Goal: Information Seeking & Learning: Find specific fact

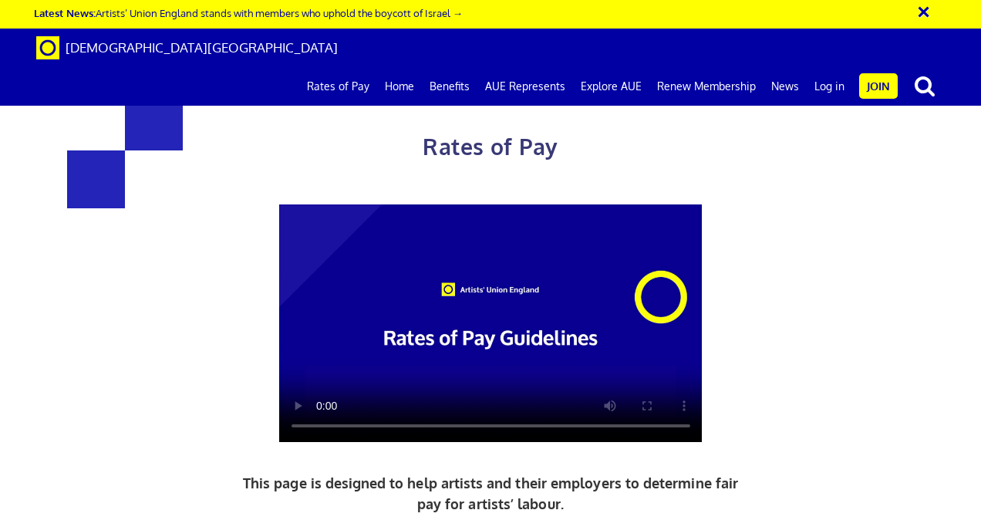
scroll to position [0, 3]
click at [955, 86] on div "Rates of Pay This page is designed to help artists and their employers to deter…" at bounding box center [490, 381] width 1004 height 732
click at [970, 137] on div "Rates of Pay This page is designed to help artists and their employers to deter…" at bounding box center [490, 381] width 1004 height 732
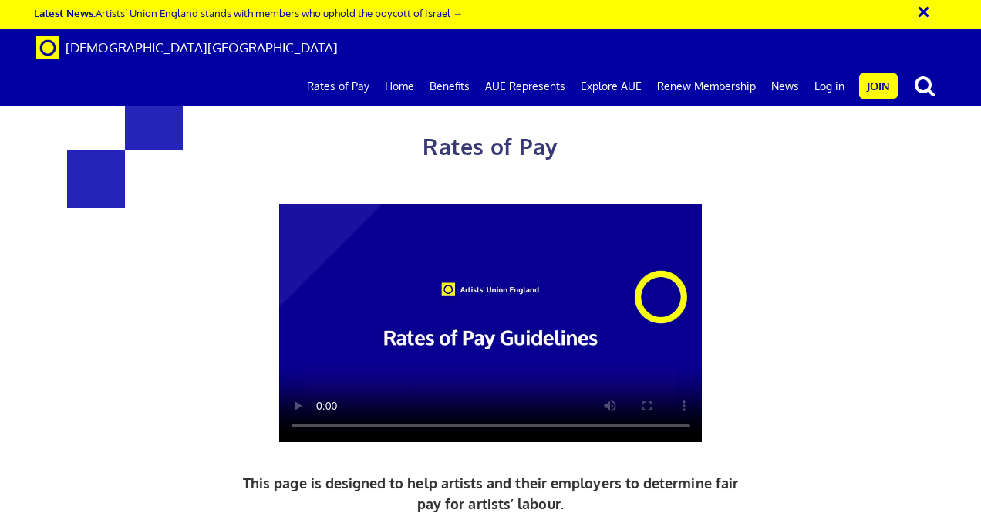
scroll to position [802, 0]
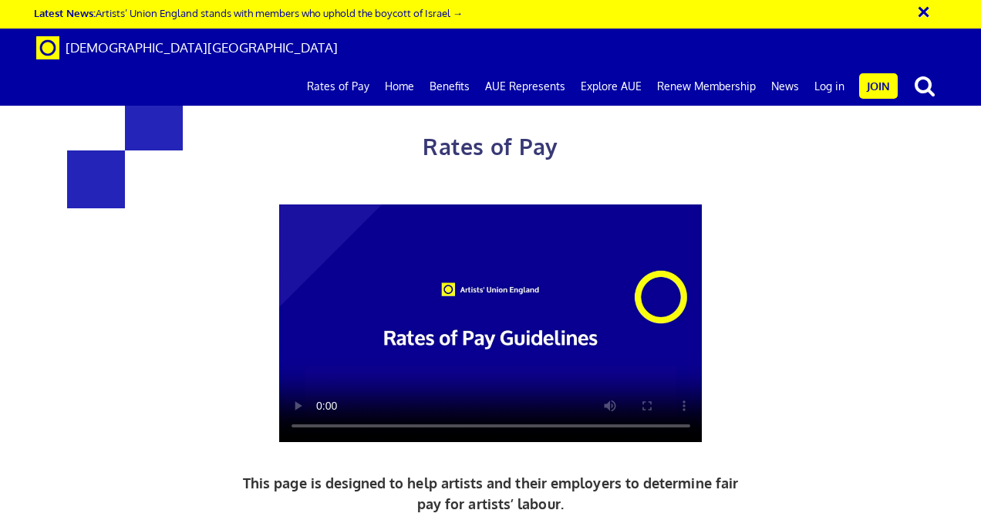
drag, startPoint x: 649, startPoint y: 279, endPoint x: 689, endPoint y: 276, distance: 40.2
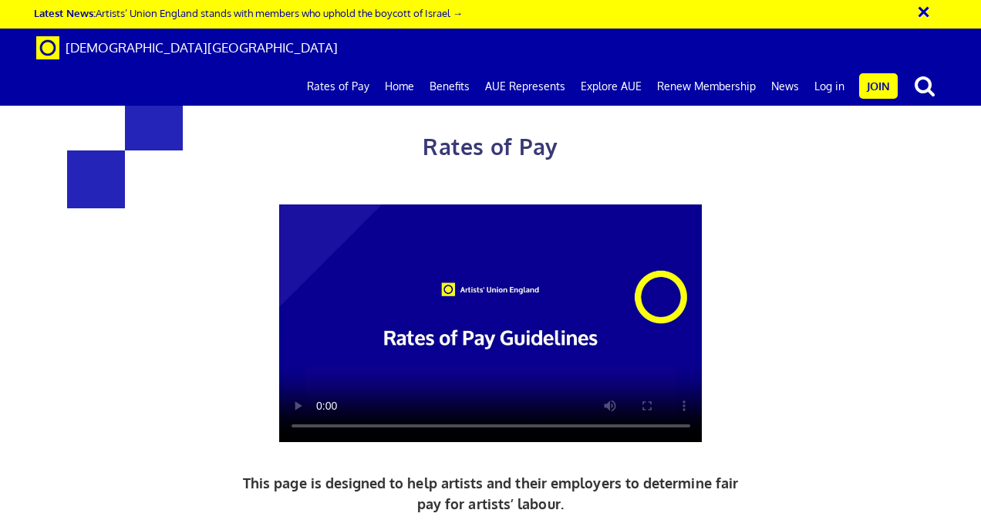
drag, startPoint x: 689, startPoint y: 276, endPoint x: 683, endPoint y: 285, distance: 11.1
copy span "£193.61"
